Goal: Task Accomplishment & Management: Manage account settings

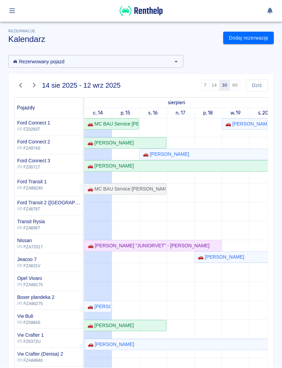
scroll to position [36, 0]
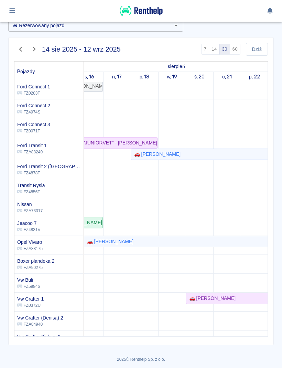
click at [256, 47] on button "Dziś" at bounding box center [257, 49] width 22 height 13
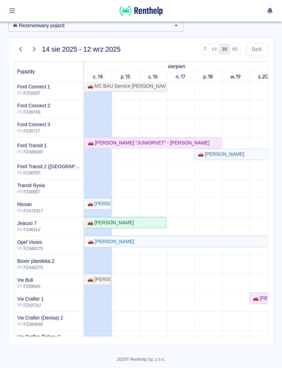
click at [232, 47] on button "60" at bounding box center [235, 49] width 11 height 11
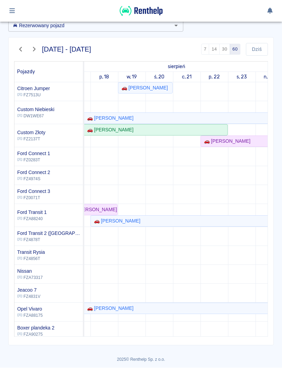
scroll to position [0, 114]
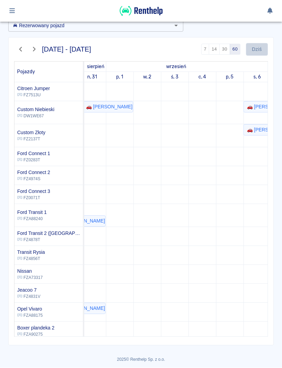
click at [261, 50] on button "Dziś" at bounding box center [257, 49] width 22 height 13
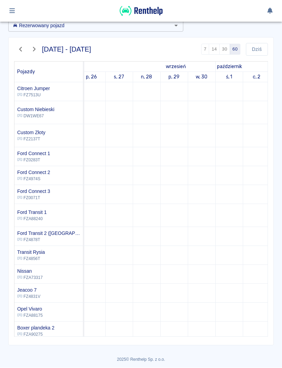
click at [261, 48] on button "Dziś" at bounding box center [257, 49] width 22 height 13
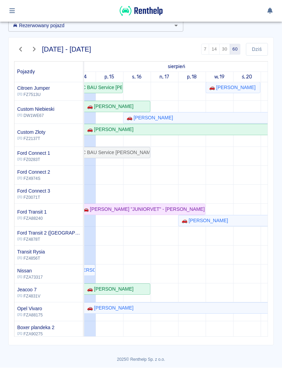
scroll to position [0, 16]
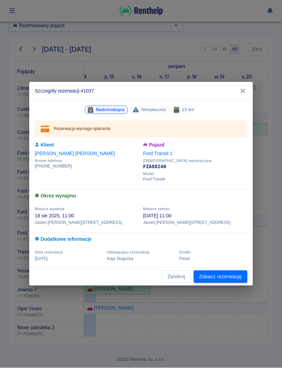
click at [236, 281] on link "Zobacz rezerwację" at bounding box center [221, 277] width 54 height 13
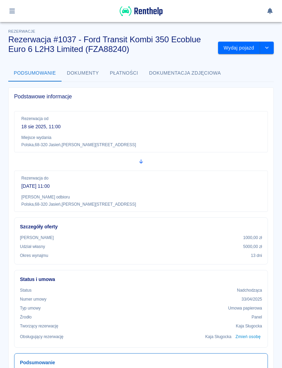
click at [238, 279] on h6 "Status i umowa" at bounding box center [141, 279] width 242 height 7
click at [13, 16] on button "button" at bounding box center [12, 11] width 13 height 12
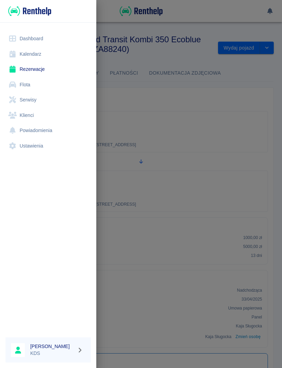
click at [33, 88] on link "Flota" at bounding box center [48, 84] width 85 height 15
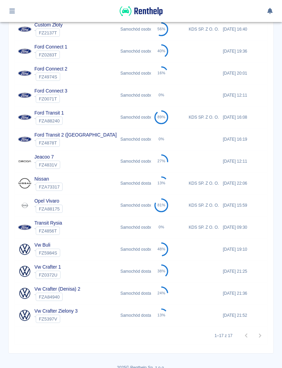
scroll to position [178, 0]
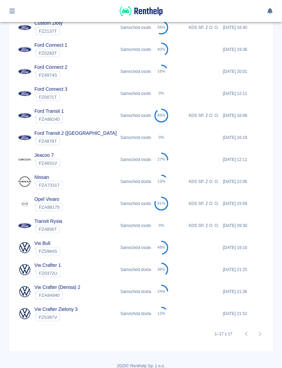
click at [110, 204] on div "Opel Vivaro ` FZA88175" at bounding box center [65, 204] width 103 height 22
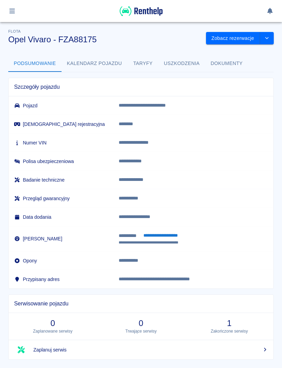
click at [11, 15] on button "button" at bounding box center [12, 11] width 13 height 12
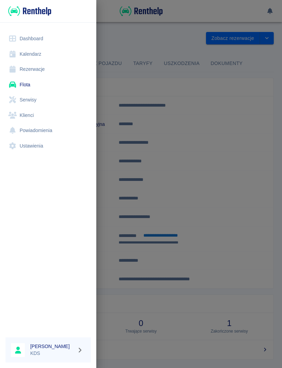
click at [27, 99] on link "Serwisy" at bounding box center [48, 99] width 85 height 15
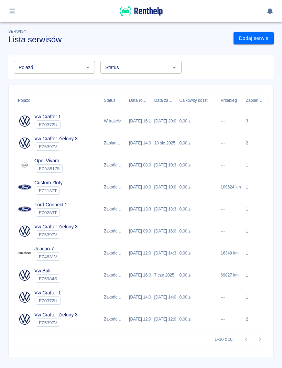
click at [209, 174] on div "0,00 zł" at bounding box center [196, 165] width 41 height 22
